Goal: Information Seeking & Learning: Learn about a topic

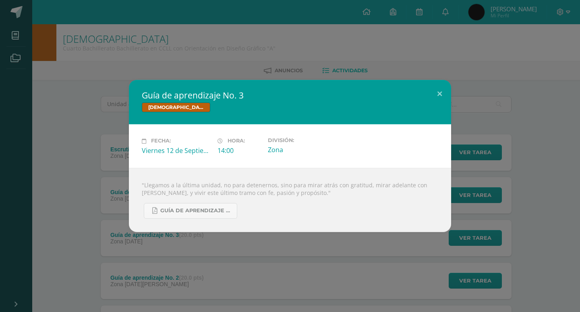
click at [541, 134] on div "Guía de aprendizaje No. 3 Biblia Fecha: Viernes 12 de Septiembre Hora: 14:00 Di…" at bounding box center [290, 156] width 574 height 152
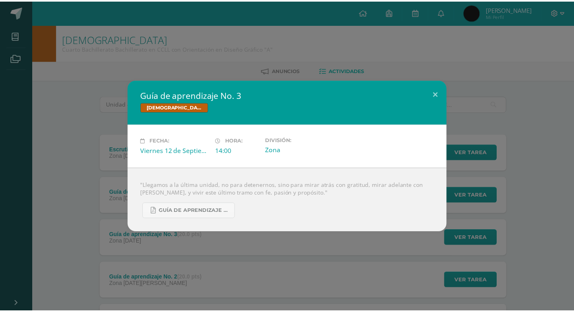
scroll to position [83, 0]
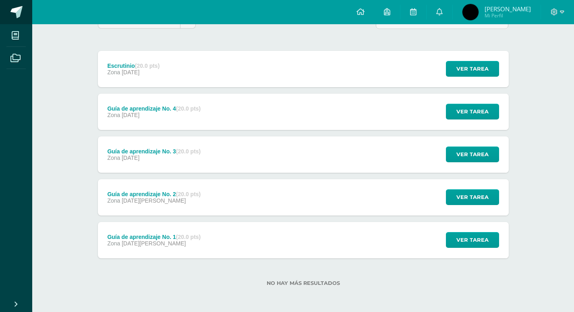
click at [22, 17] on span at bounding box center [16, 12] width 12 height 12
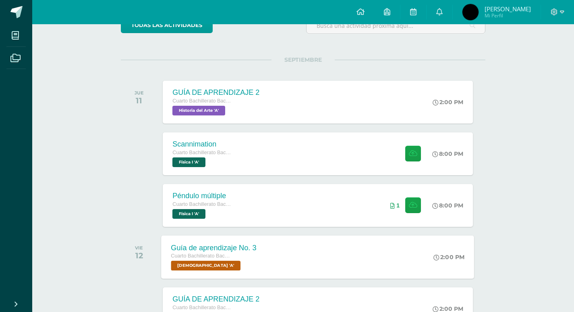
scroll to position [81, 0]
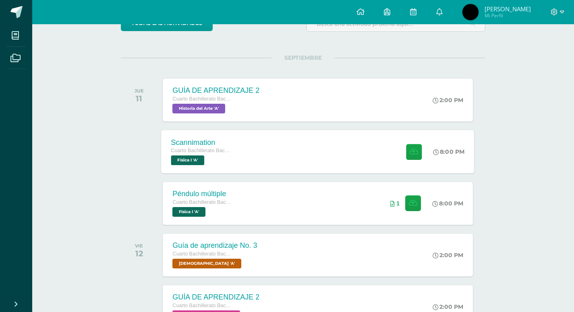
click at [304, 155] on div "Scannimation Cuarto Bachillerato Bachillerato en CCLL con Orientación en Diseño…" at bounding box center [318, 151] width 313 height 43
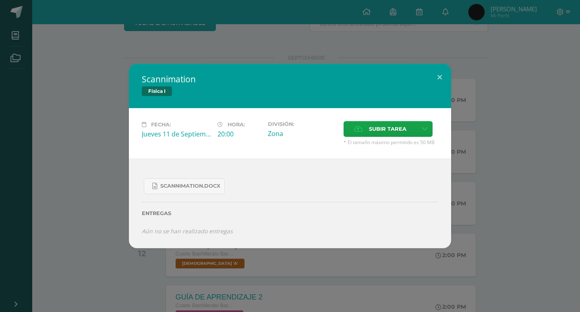
click at [505, 212] on div "Scannimation Física I Fecha: Jueves 11 de Septiembre Hora: 20:00 División: Zona…" at bounding box center [290, 156] width 574 height 184
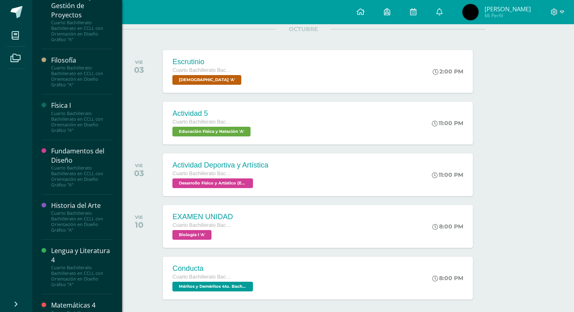
scroll to position [564, 0]
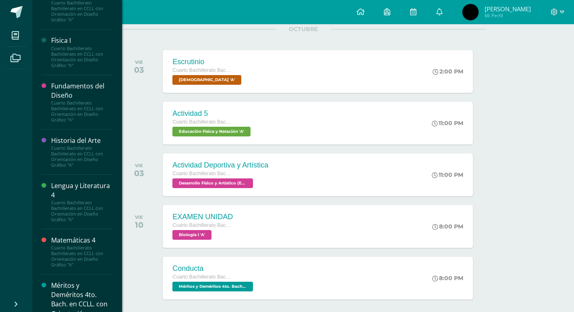
click at [84, 145] on div "Historia del Arte" at bounding box center [81, 140] width 61 height 9
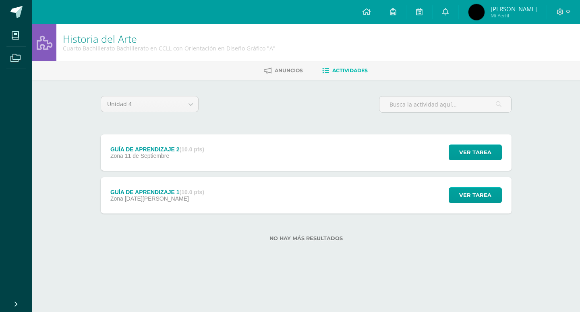
click at [354, 146] on div "GUÍA DE APRENDIZAJE 2 (10.0 pts) Zona [DATE] Ver tarea GUÍA DE APRENDIZAJE 2 Hi…" at bounding box center [306, 152] width 411 height 36
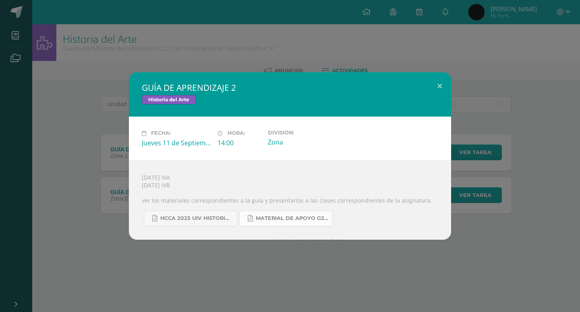
click at [274, 221] on span "MATERIAL DE APOYO G2 HISTORIA.pdf" at bounding box center [292, 218] width 73 height 6
